Goal: Task Accomplishment & Management: Use online tool/utility

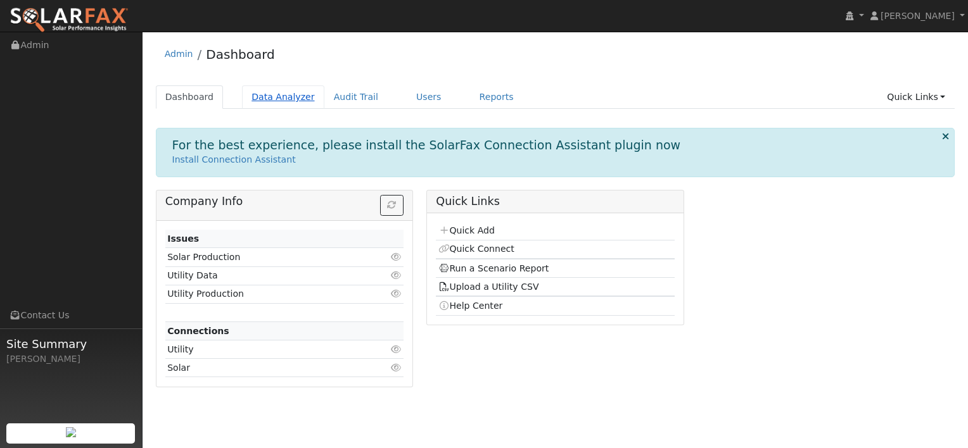
click at [274, 100] on link "Data Analyzer" at bounding box center [283, 96] width 82 height 23
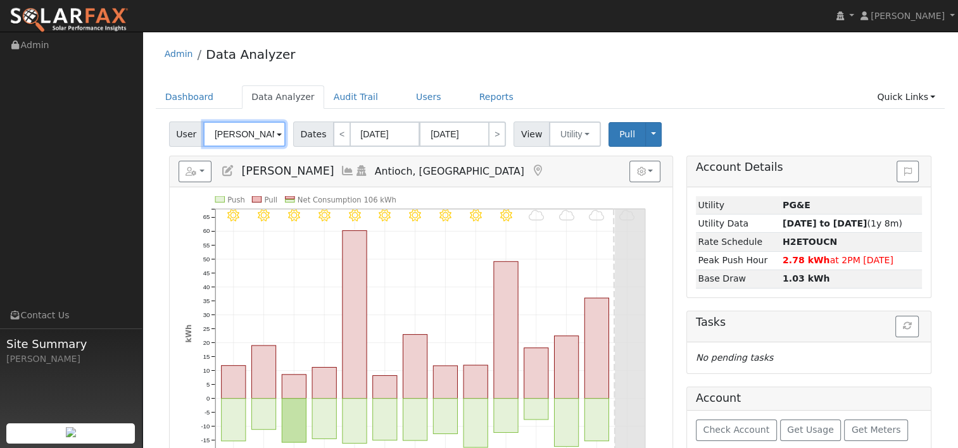
click at [260, 132] on input "[PERSON_NAME]" at bounding box center [244, 134] width 82 height 25
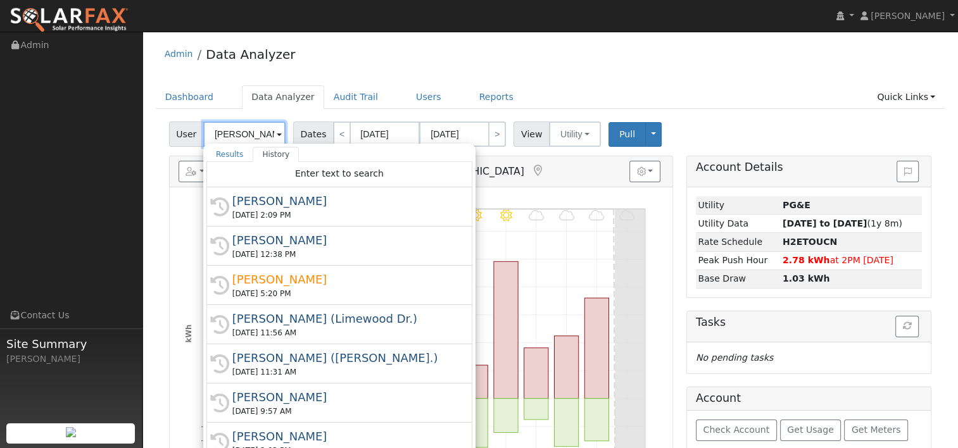
click at [260, 132] on input "[PERSON_NAME]" at bounding box center [244, 134] width 82 height 25
paste input "[PERSON_NAME]"
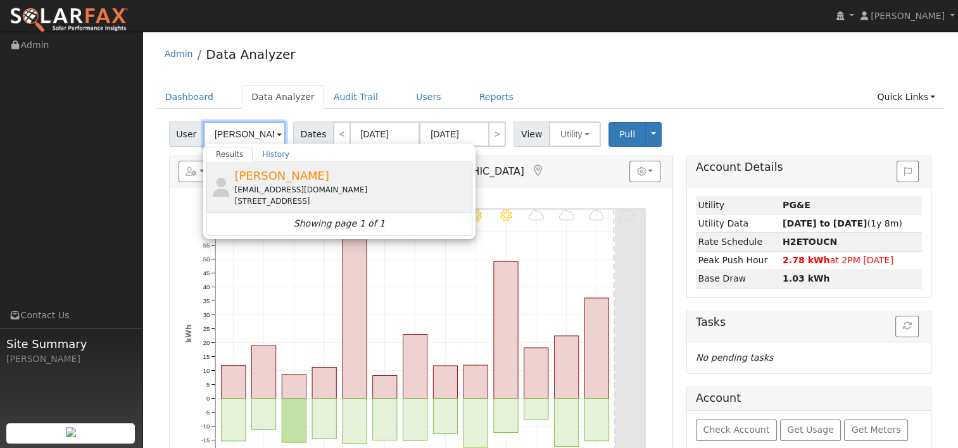
type input "[PERSON_NAME]"
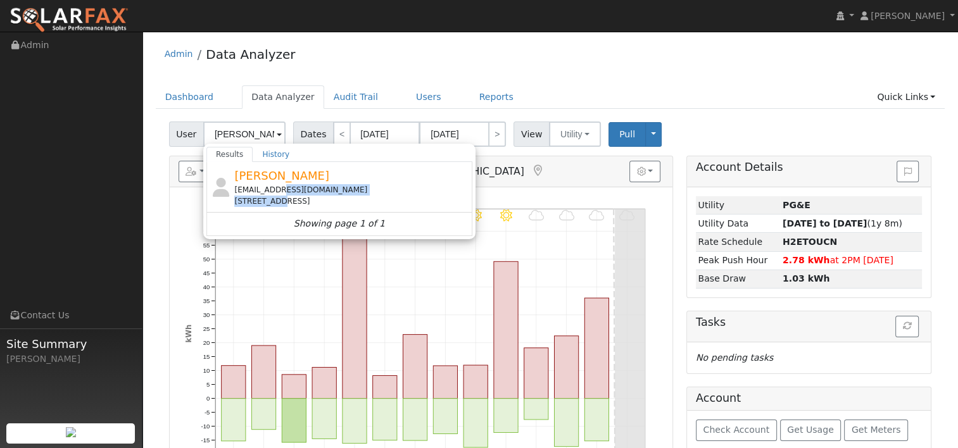
click at [268, 195] on div "rahulphalak16@gmail.com 3088 Bridle Court, Livermore, CA 94551" at bounding box center [351, 195] width 235 height 23
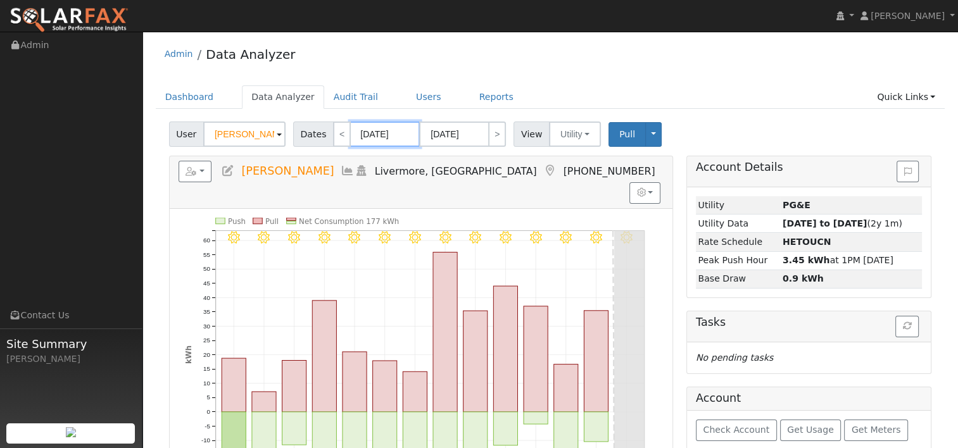
click at [386, 137] on input "[DATE]" at bounding box center [385, 134] width 70 height 25
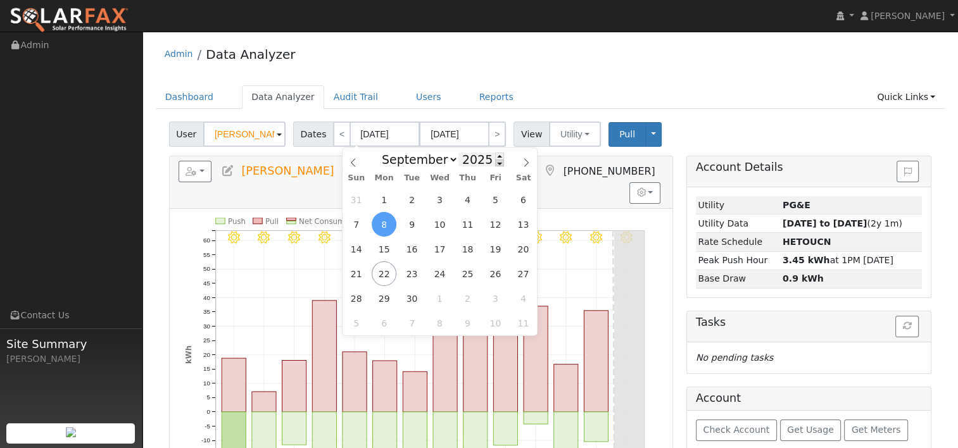
click at [495, 166] on span at bounding box center [499, 163] width 9 height 7
type input "2024"
click at [526, 242] on span "21" at bounding box center [523, 249] width 25 height 25
type input "09/21/2024"
type input "10/04/2024"
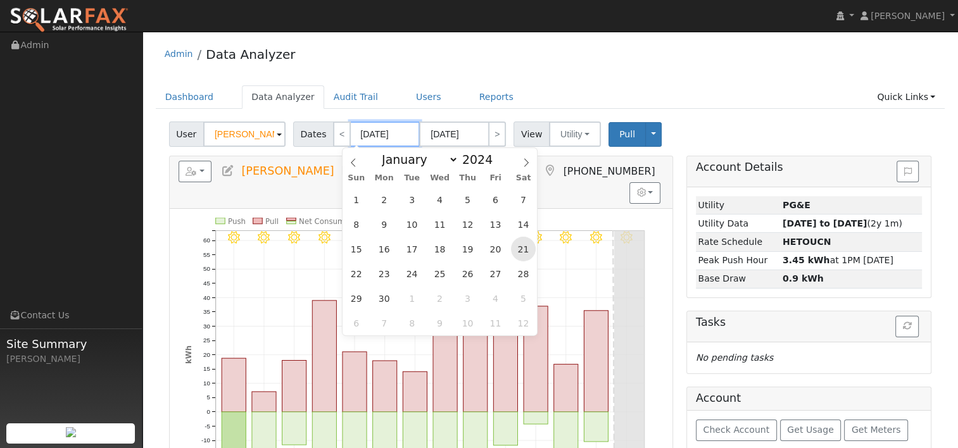
type input "2024"
select select "9"
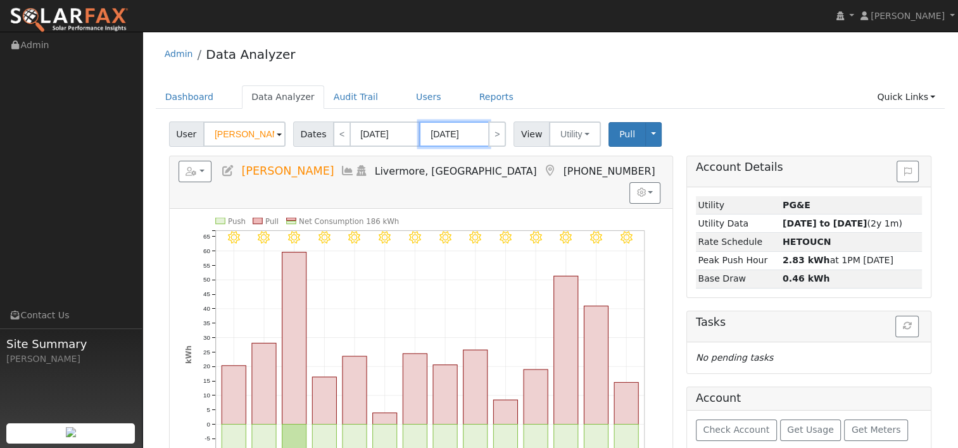
click at [465, 138] on input "10/04/2024" at bounding box center [454, 134] width 70 height 25
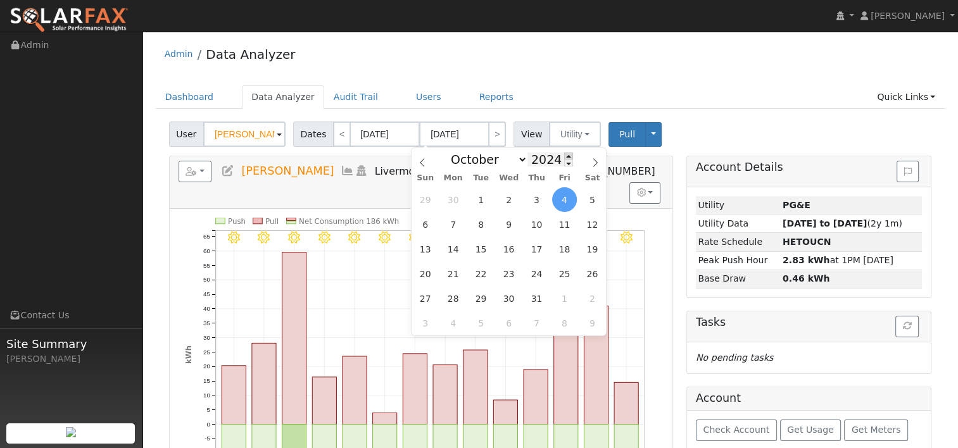
click at [564, 156] on span at bounding box center [568, 156] width 9 height 7
type input "2025"
click at [426, 163] on icon at bounding box center [422, 162] width 9 height 9
select select "8"
click at [595, 249] on span "20" at bounding box center [592, 249] width 25 height 25
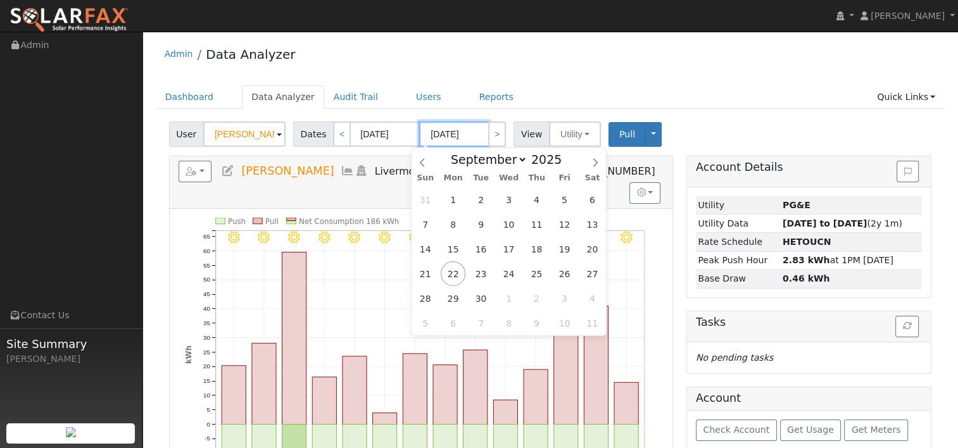
type input "[DATE]"
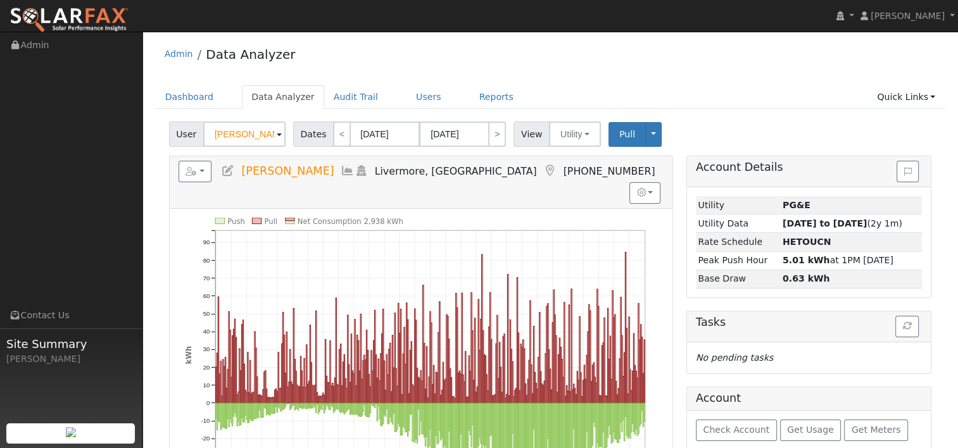
click at [647, 65] on div "Admin Data Analyzer" at bounding box center [551, 57] width 790 height 39
click at [470, 96] on link "Reports" at bounding box center [496, 96] width 53 height 23
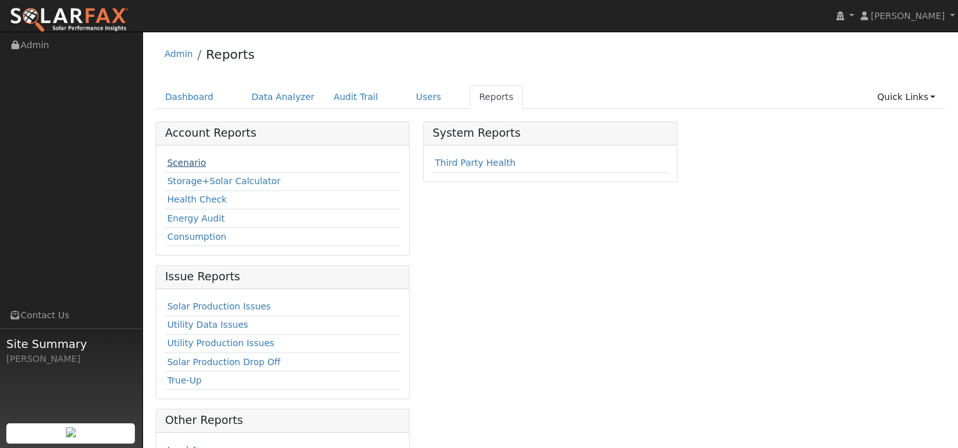
click at [173, 162] on link "Scenario" at bounding box center [186, 163] width 39 height 10
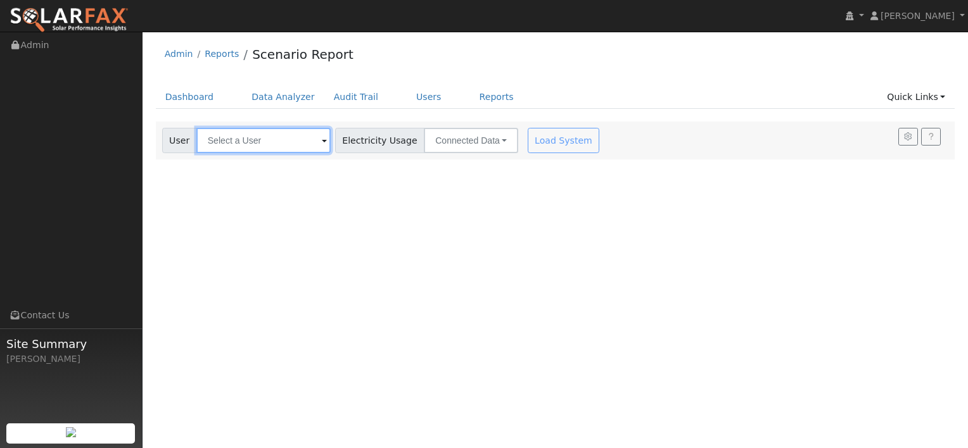
click at [301, 137] on input "text" at bounding box center [263, 140] width 134 height 25
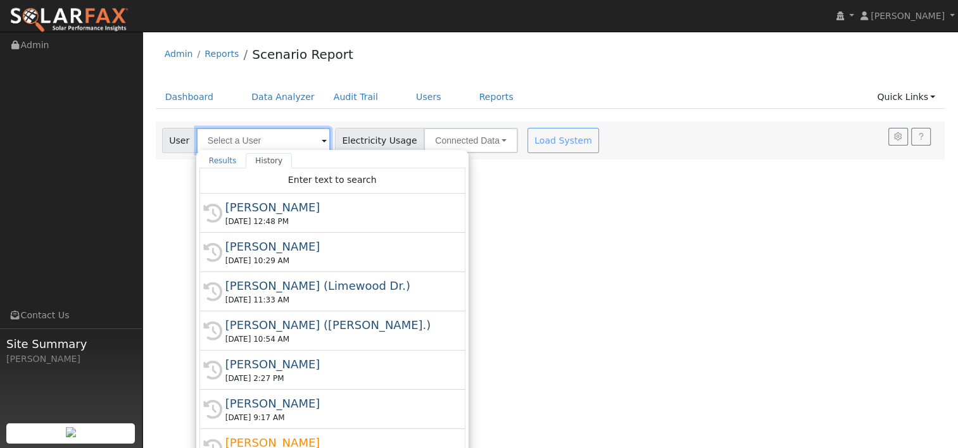
paste input "[PERSON_NAME]"
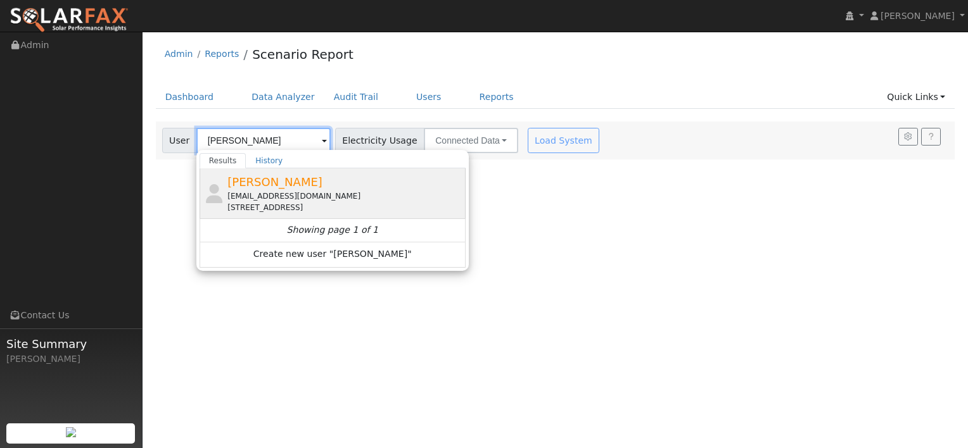
type input "[PERSON_NAME]"
click at [256, 195] on div "[EMAIL_ADDRESS][DOMAIN_NAME]" at bounding box center [344, 196] width 235 height 11
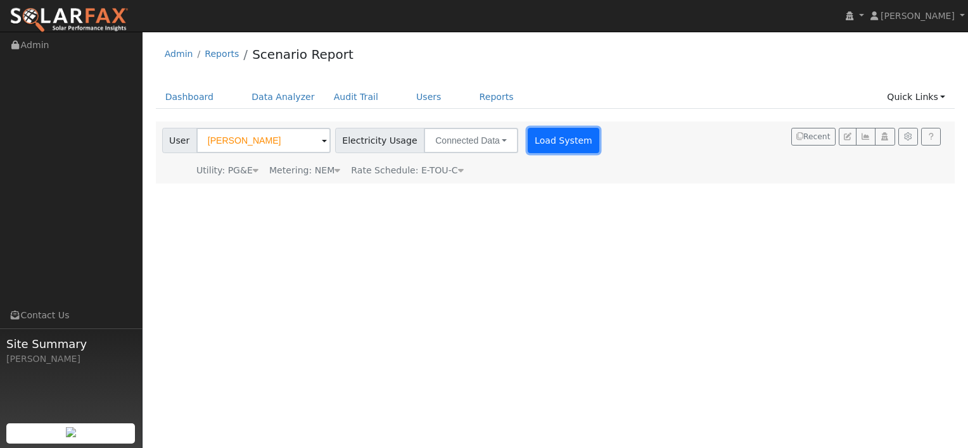
click at [546, 143] on button "Load System" at bounding box center [563, 140] width 72 height 25
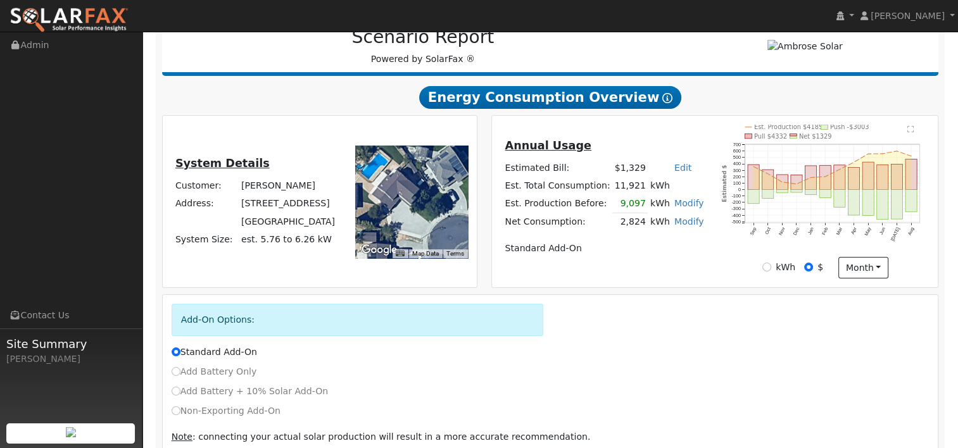
scroll to position [230, 0]
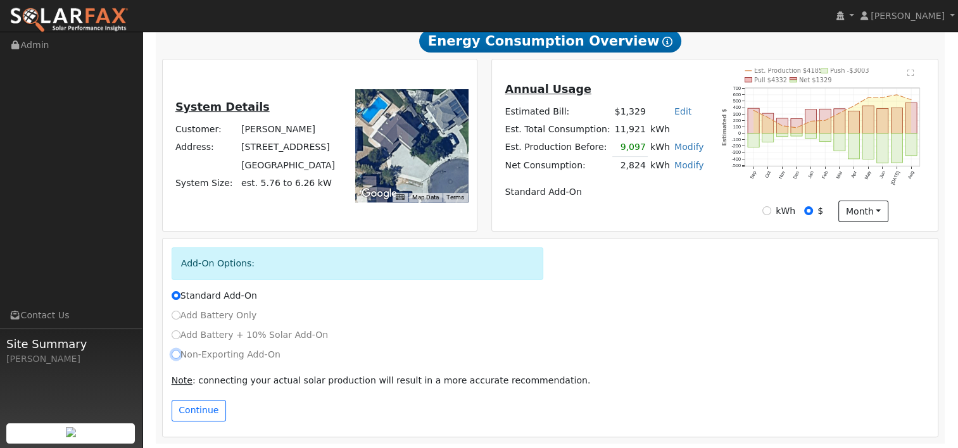
click at [177, 355] on input "Non-Exporting Add-On" at bounding box center [176, 354] width 9 height 9
radio input "true"
radio input "false"
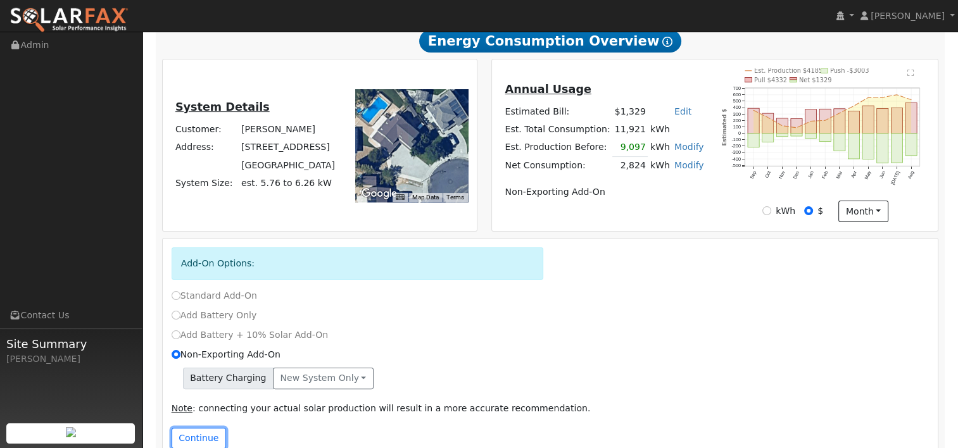
click at [201, 438] on button "Continue" at bounding box center [199, 439] width 54 height 22
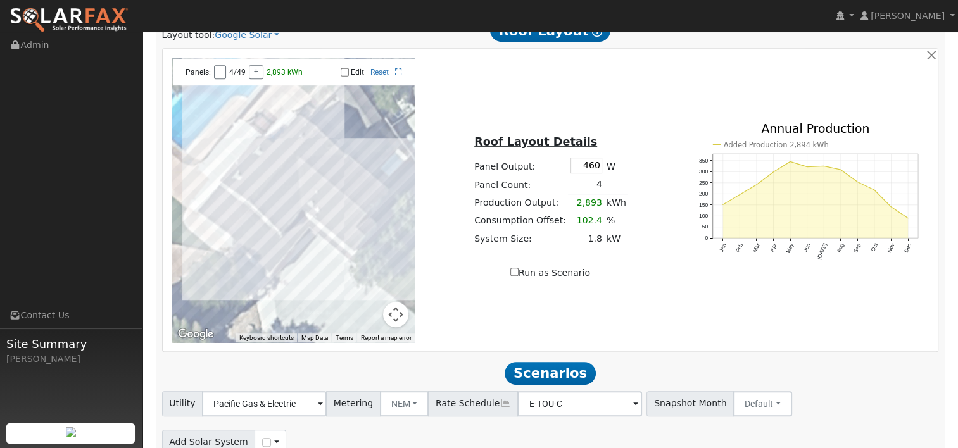
scroll to position [557, 0]
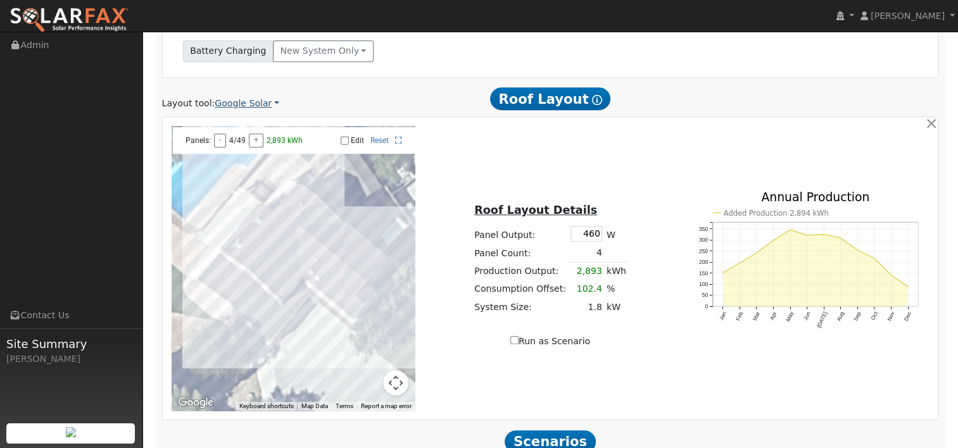
click at [246, 104] on link "Google Solar" at bounding box center [247, 103] width 65 height 13
click at [243, 163] on link "Aurora" at bounding box center [255, 162] width 88 height 18
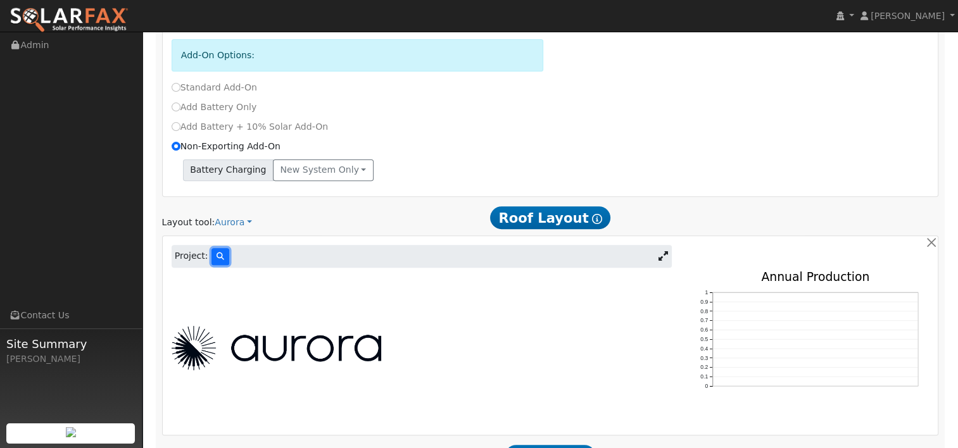
click at [215, 248] on button at bounding box center [220, 256] width 18 height 17
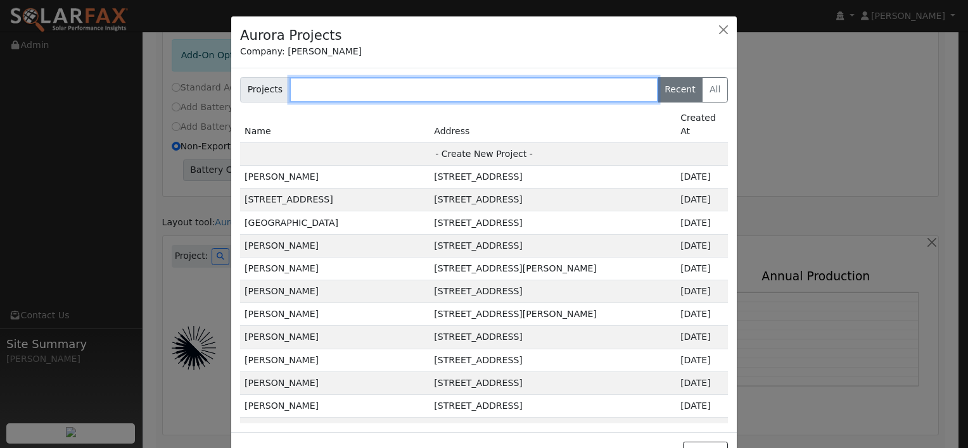
click at [347, 89] on input "text" at bounding box center [473, 89] width 369 height 25
paste input "[PERSON_NAME]"
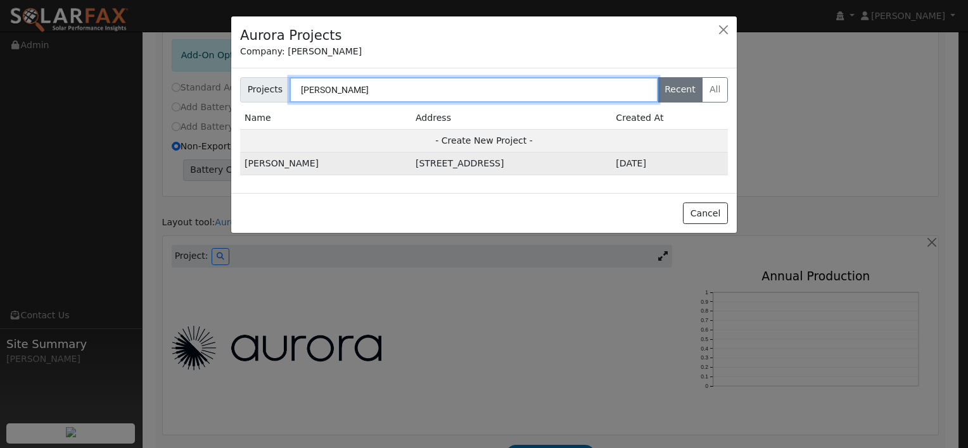
type input "[PERSON_NAME]"
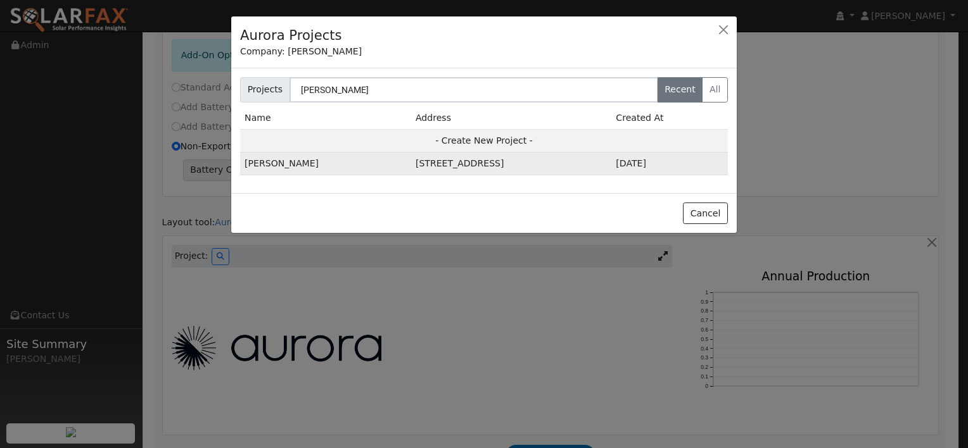
click at [411, 167] on td "[STREET_ADDRESS]" at bounding box center [511, 164] width 200 height 23
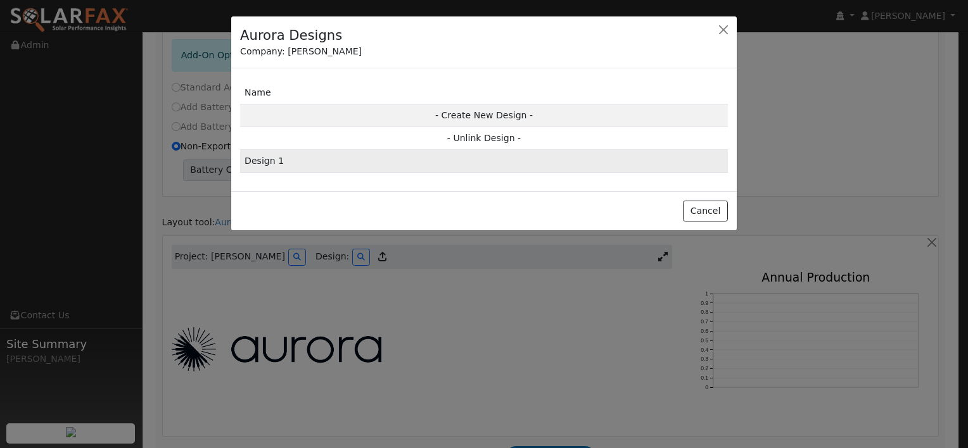
click at [348, 164] on td "Design 1" at bounding box center [484, 161] width 488 height 23
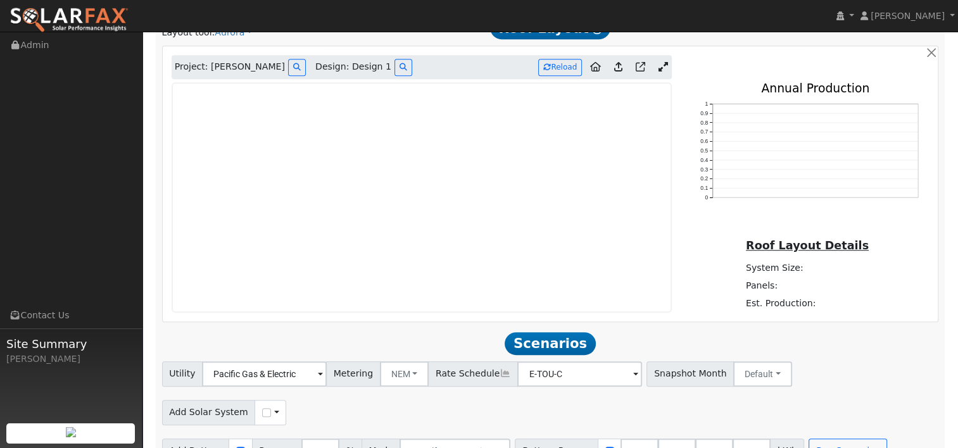
scroll to position [627, 0]
click at [662, 66] on icon at bounding box center [662, 67] width 9 height 9
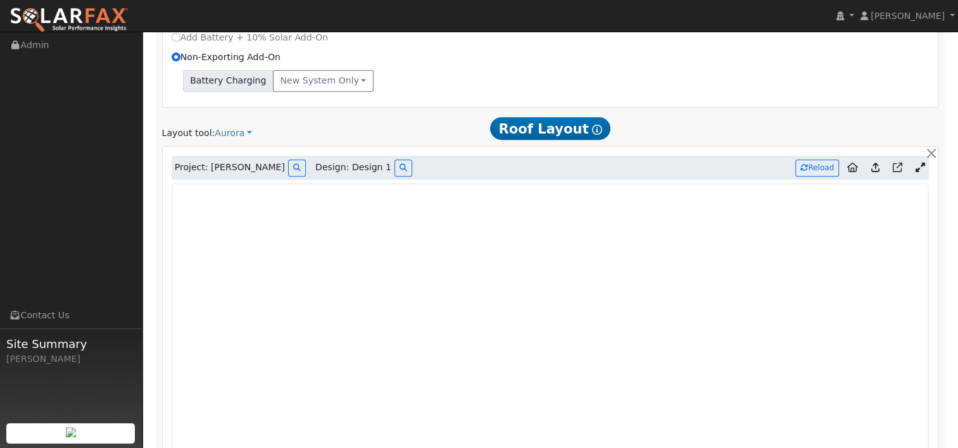
scroll to position [486, 0]
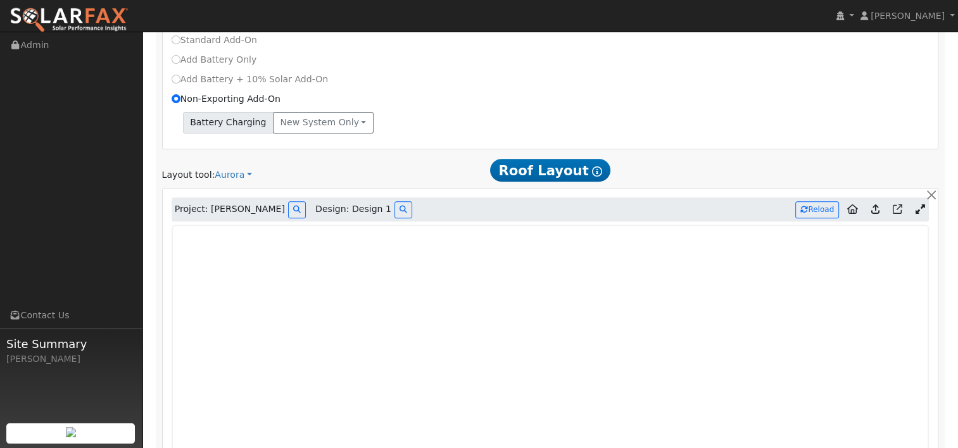
click at [878, 208] on icon at bounding box center [875, 209] width 8 height 9
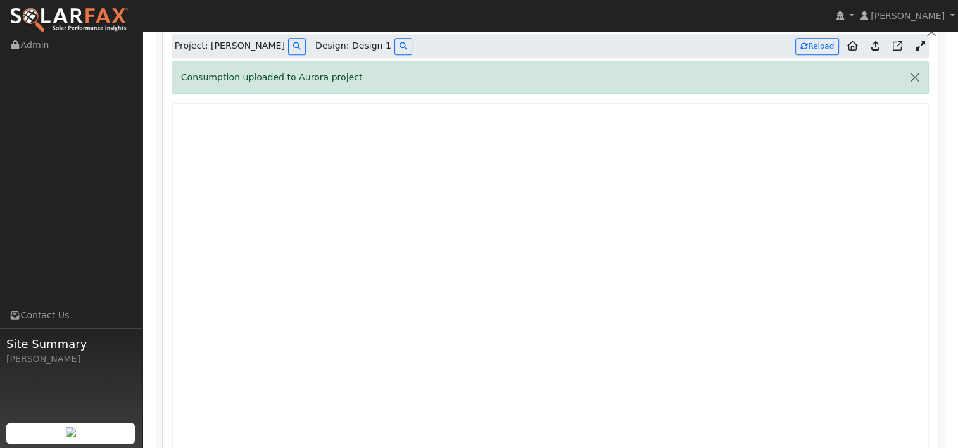
scroll to position [667, 0]
